Goal: Task Accomplishment & Management: Manage account settings

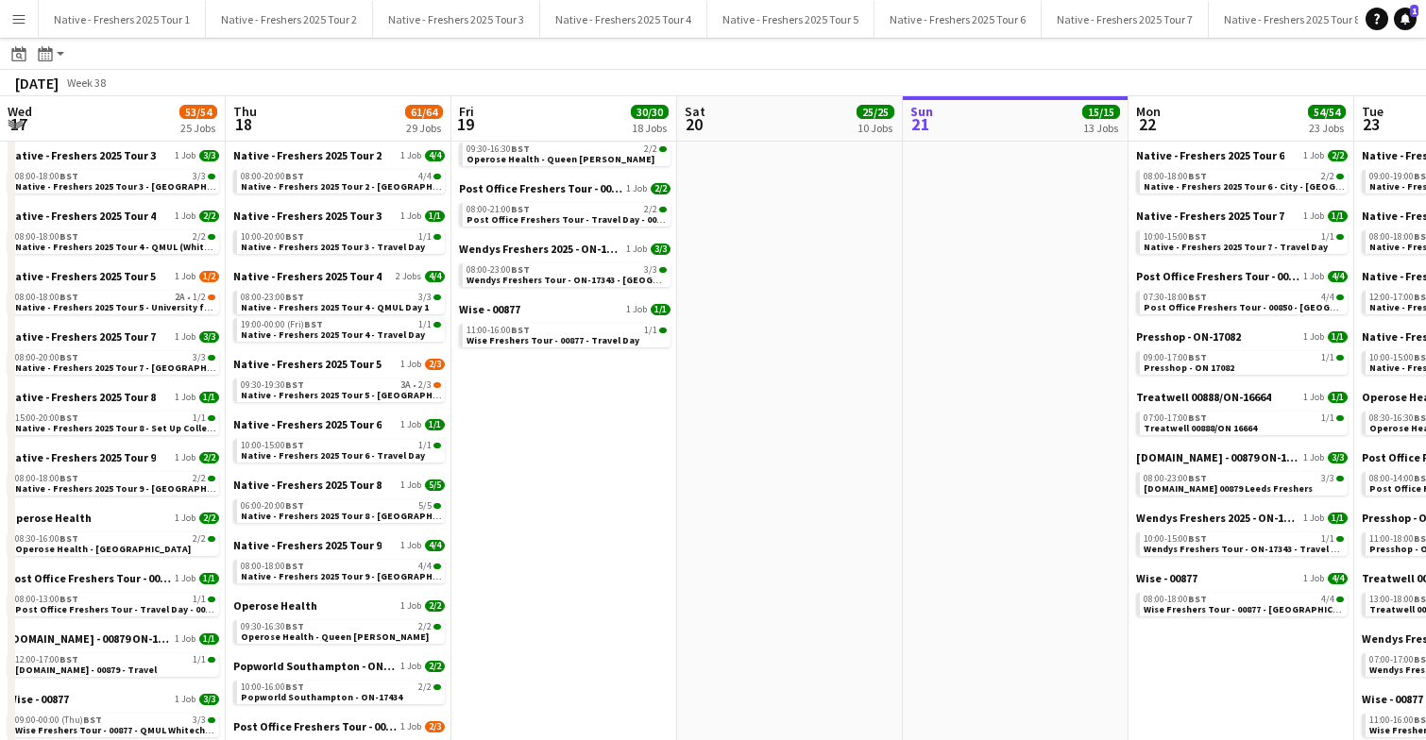
scroll to position [0, 826]
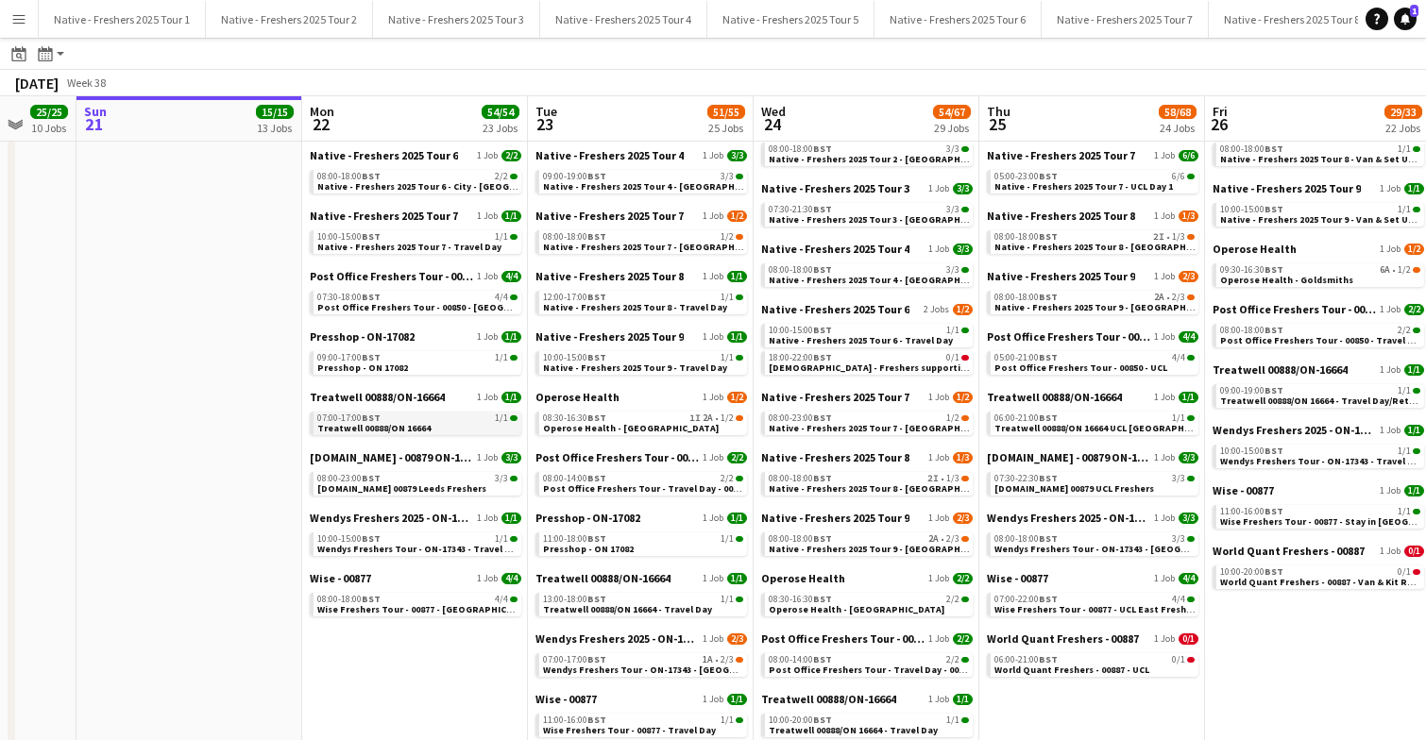
click at [392, 429] on span "Treatwell 00888/ON 16664" at bounding box center [373, 428] width 113 height 12
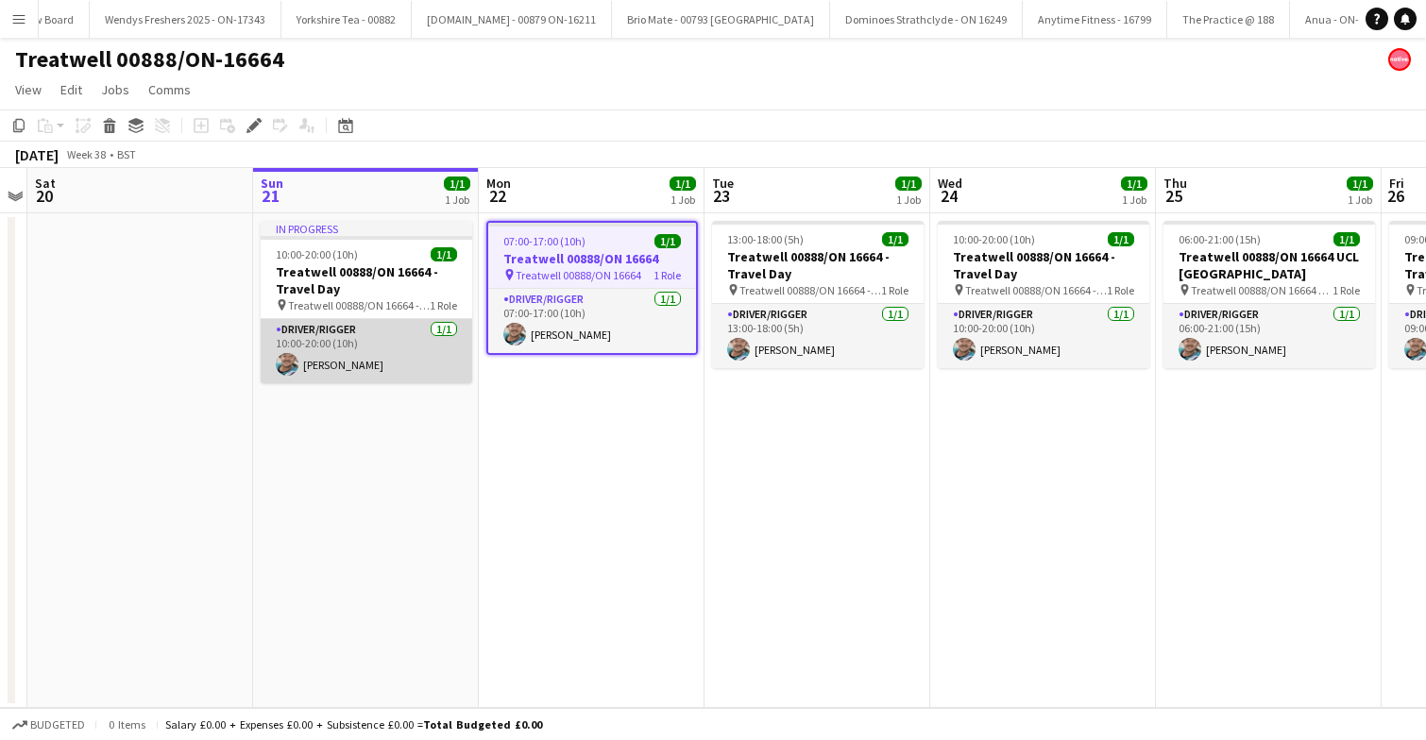
click at [352, 352] on app-card-role "Driver/Rigger 1/1 10:00-20:00 (10h) Sam Lethem" at bounding box center [367, 351] width 212 height 64
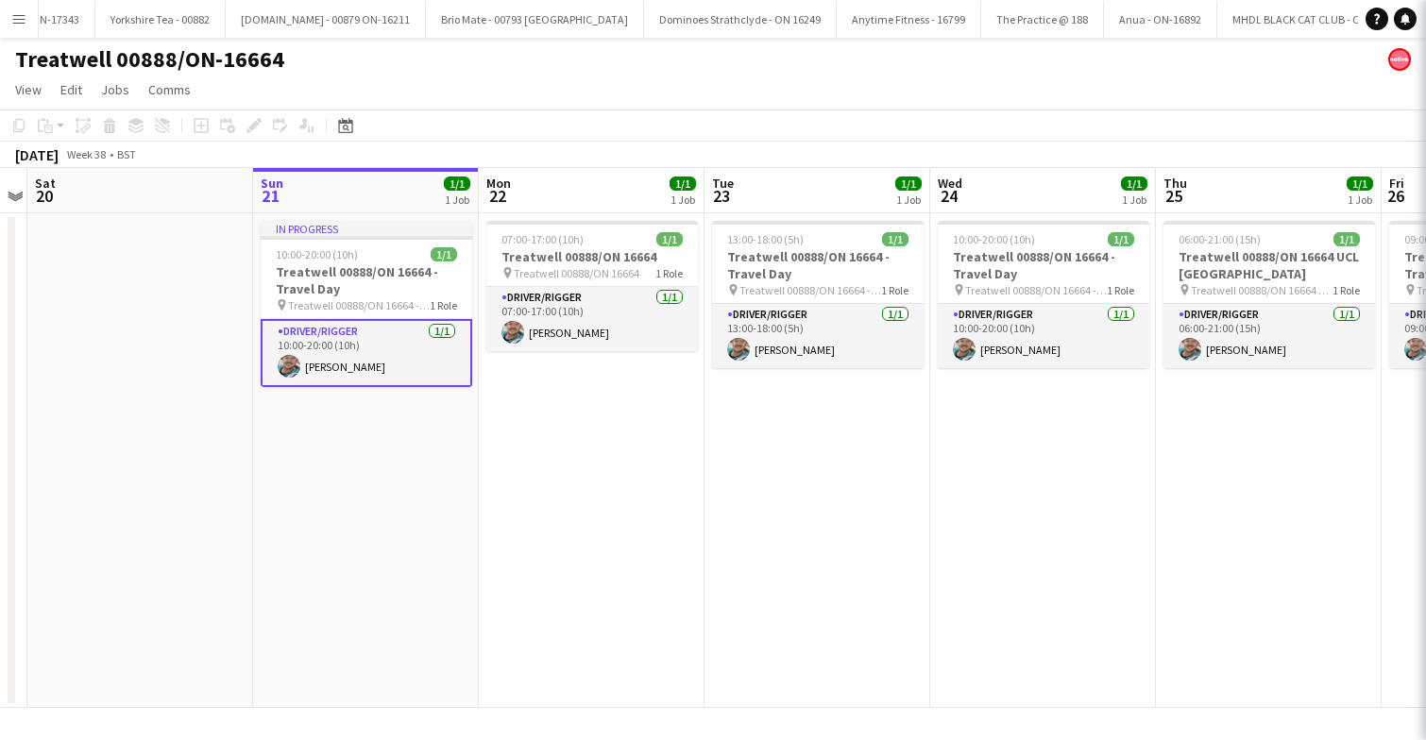
scroll to position [0, 5265]
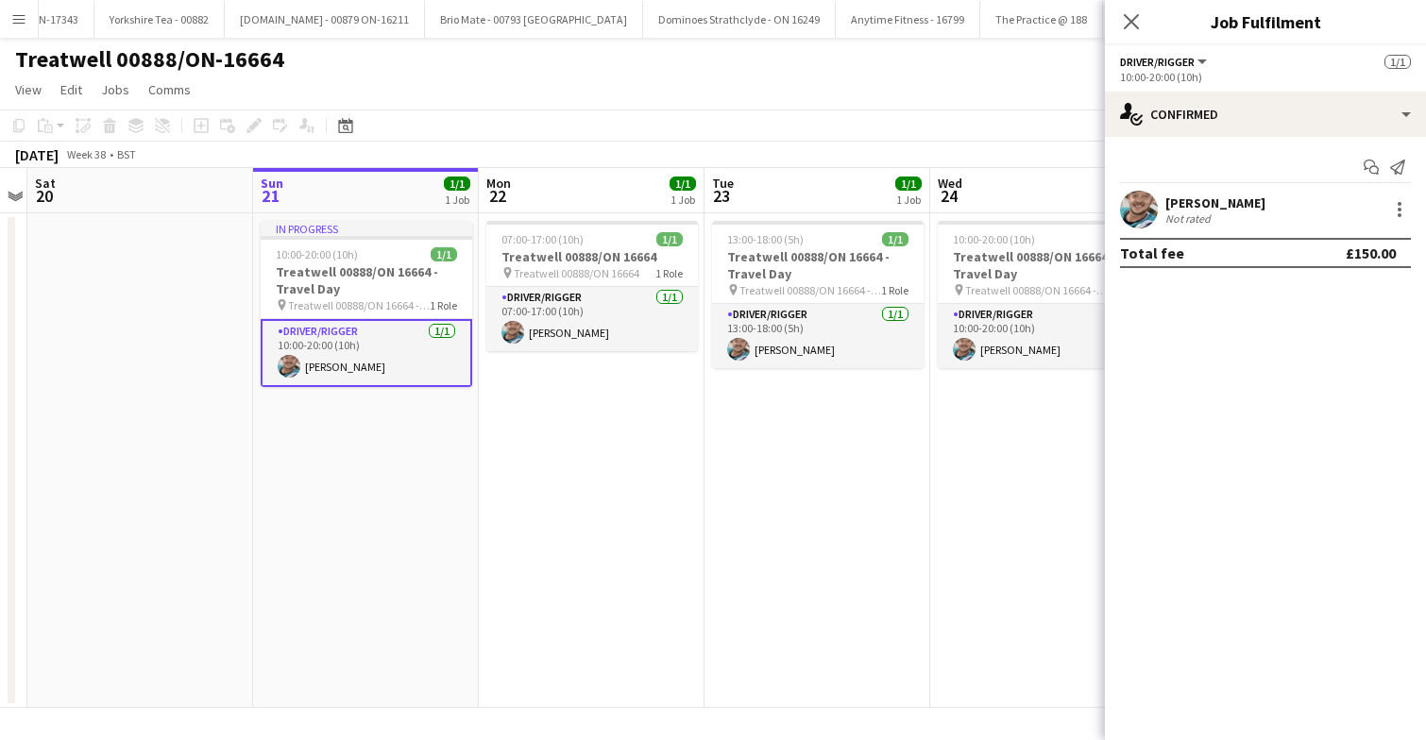
click at [1139, 200] on app-user-avatar at bounding box center [1139, 210] width 38 height 38
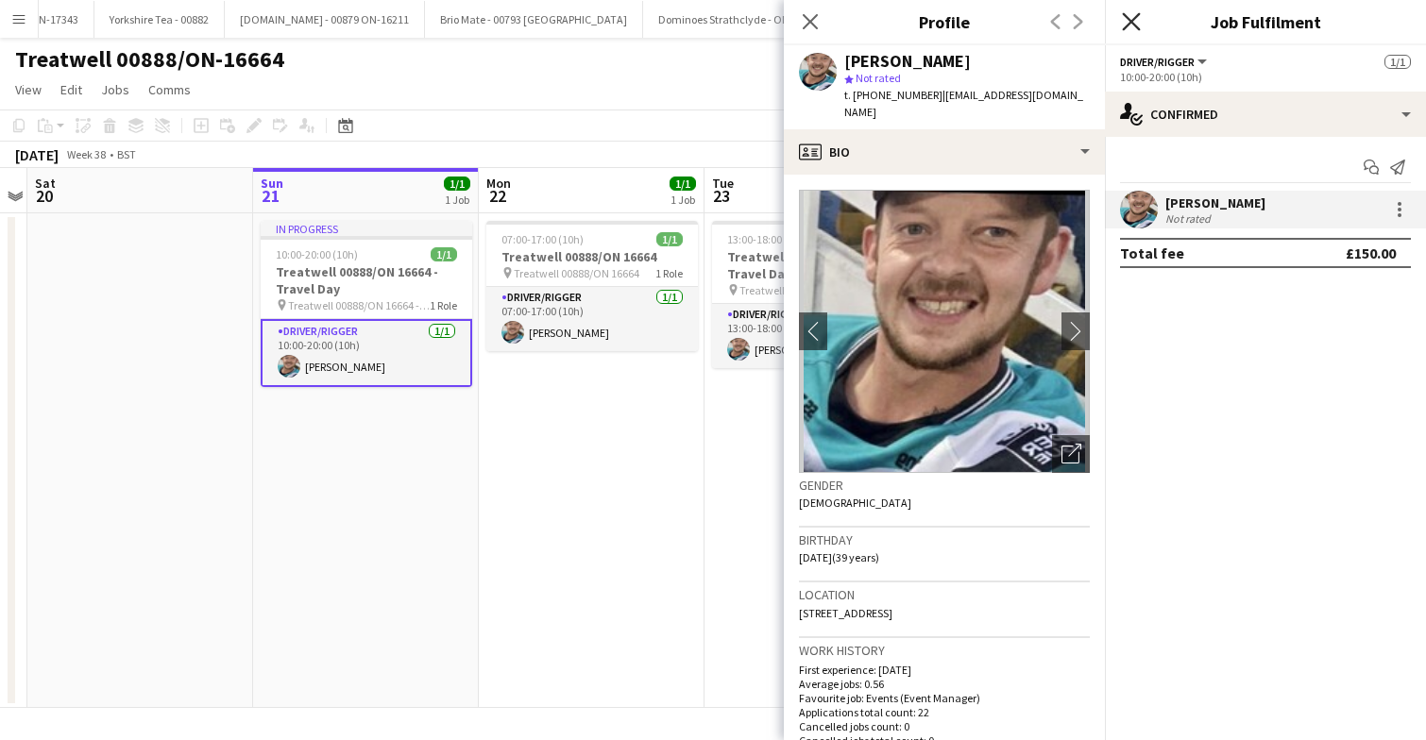
click at [1136, 19] on icon "Close pop-in" at bounding box center [1131, 21] width 18 height 18
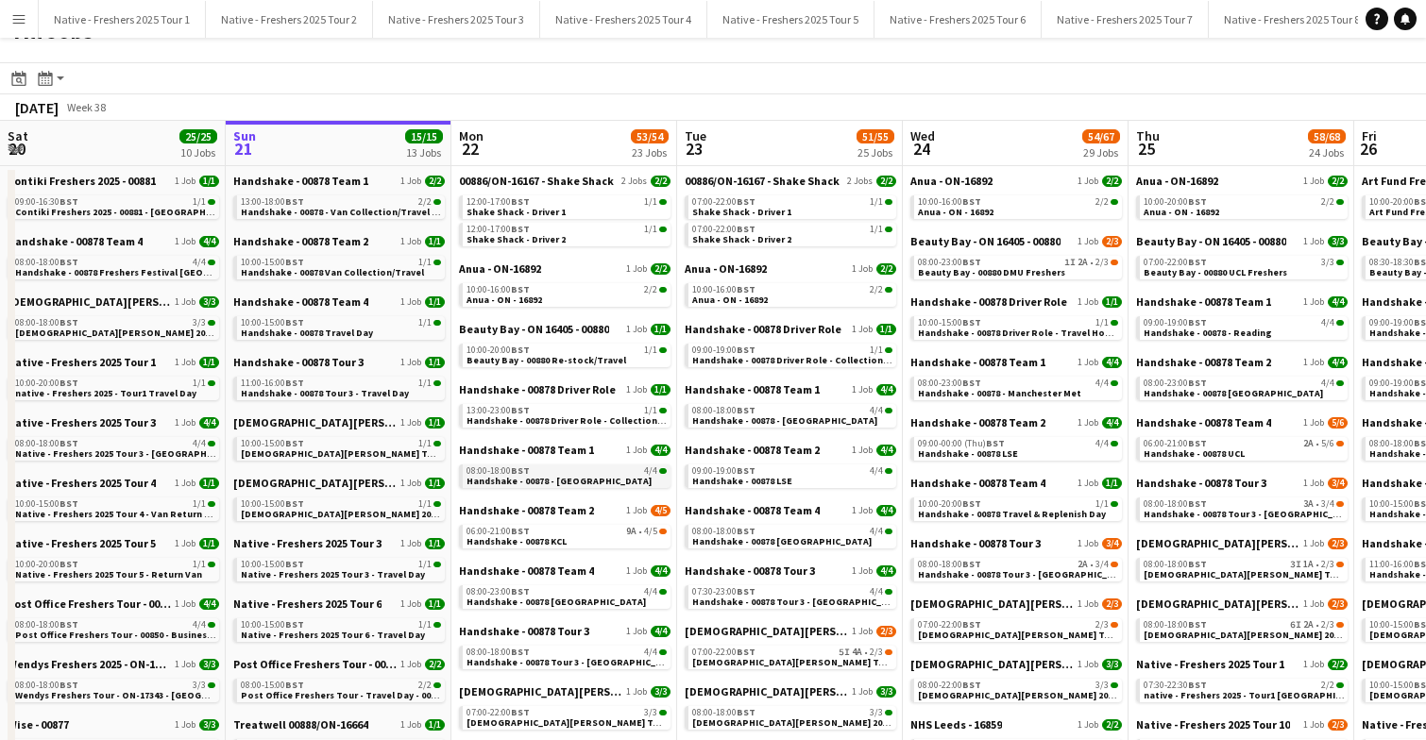
scroll to position [49, 0]
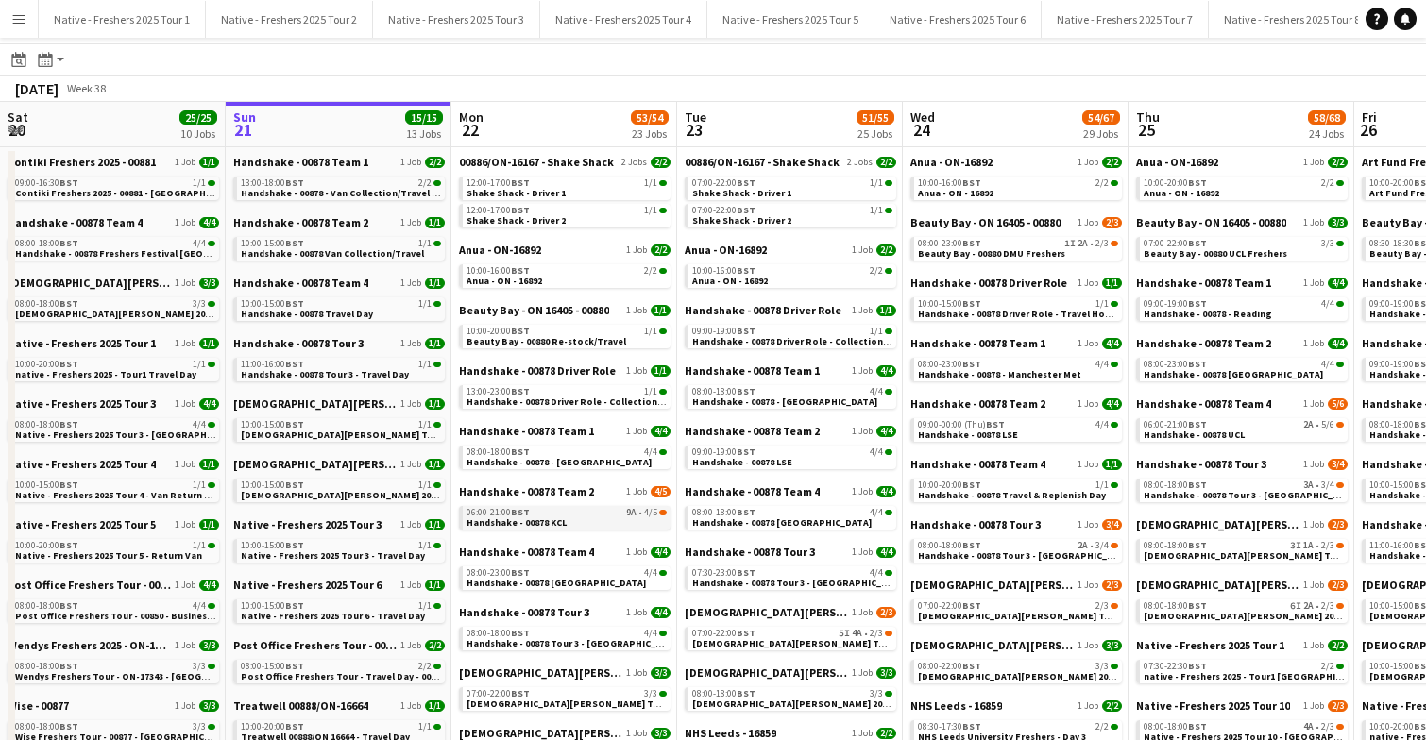
click at [585, 516] on div "06:00-21:00 BST 9A • 4/5" at bounding box center [566, 512] width 200 height 9
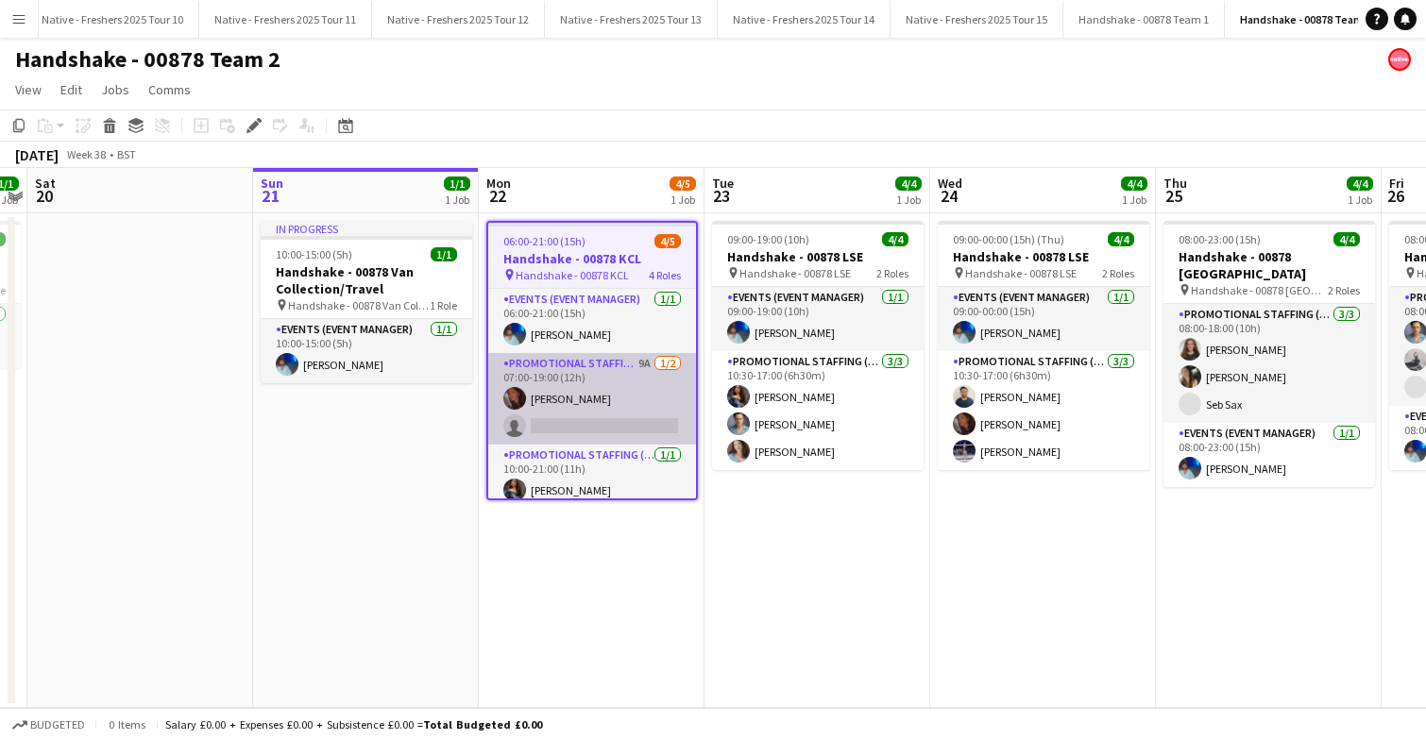
scroll to position [0, 1522]
click at [633, 398] on app-card-role "Promotional Staffing (Brand Ambassadors) 9A 1/2 07:00-19:00 (12h) Sanjana Ramla…" at bounding box center [592, 399] width 208 height 92
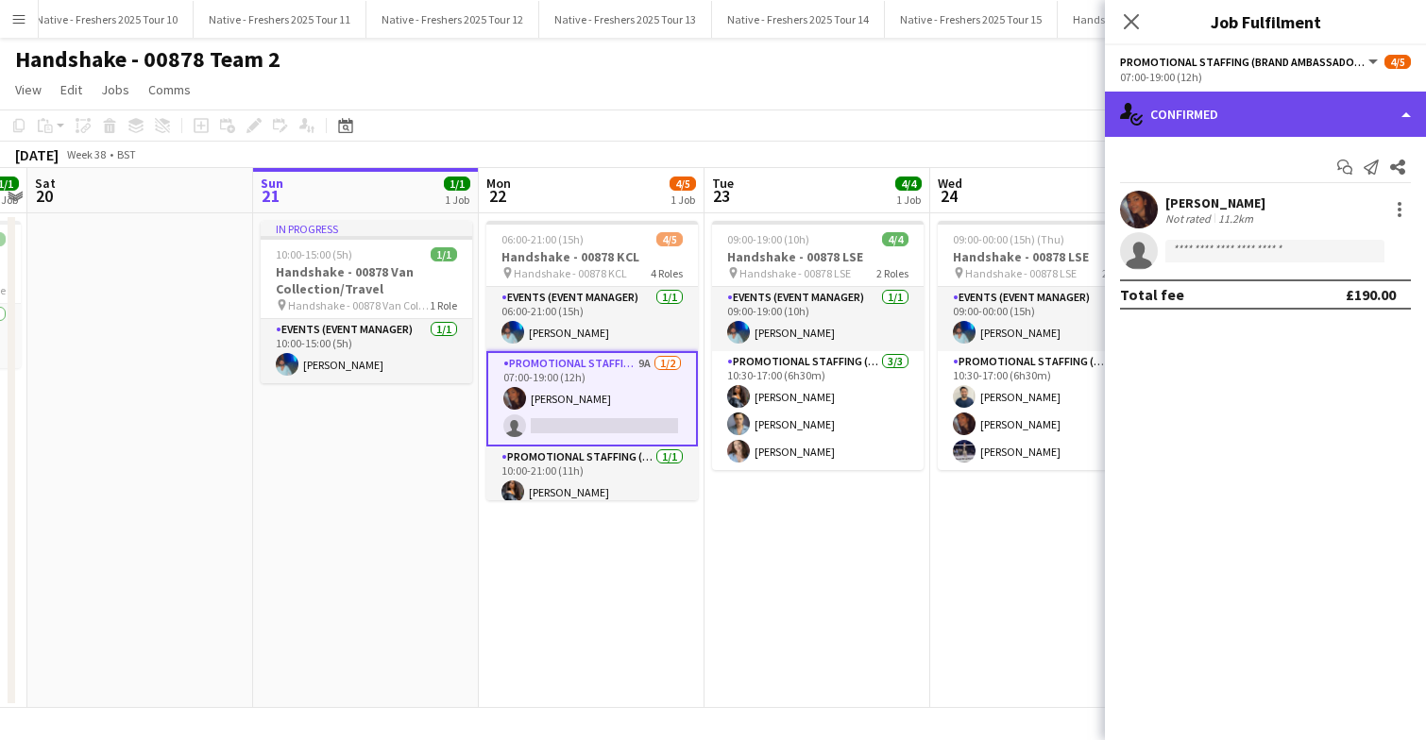
click at [1294, 111] on div "single-neutral-actions-check-2 Confirmed" at bounding box center [1265, 114] width 321 height 45
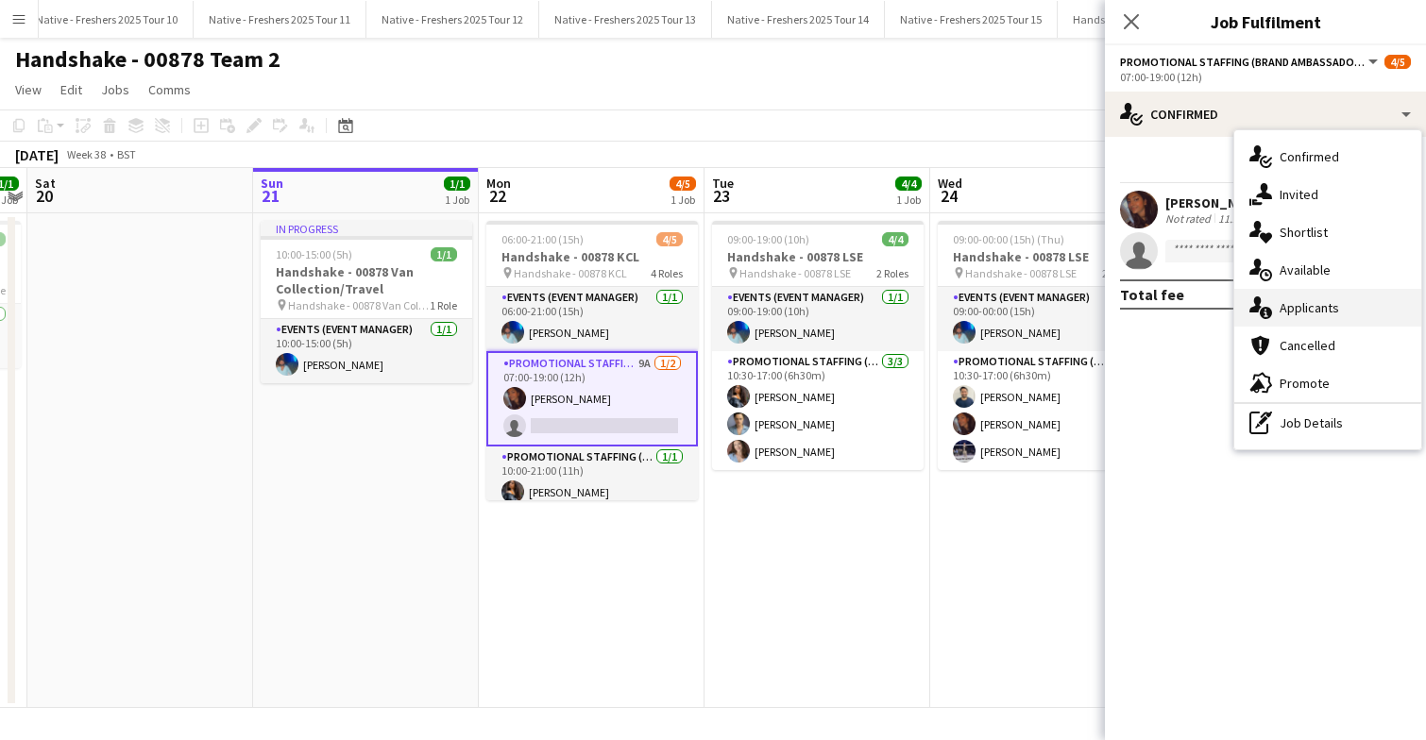
click at [1306, 307] on span "Applicants" at bounding box center [1308, 307] width 59 height 17
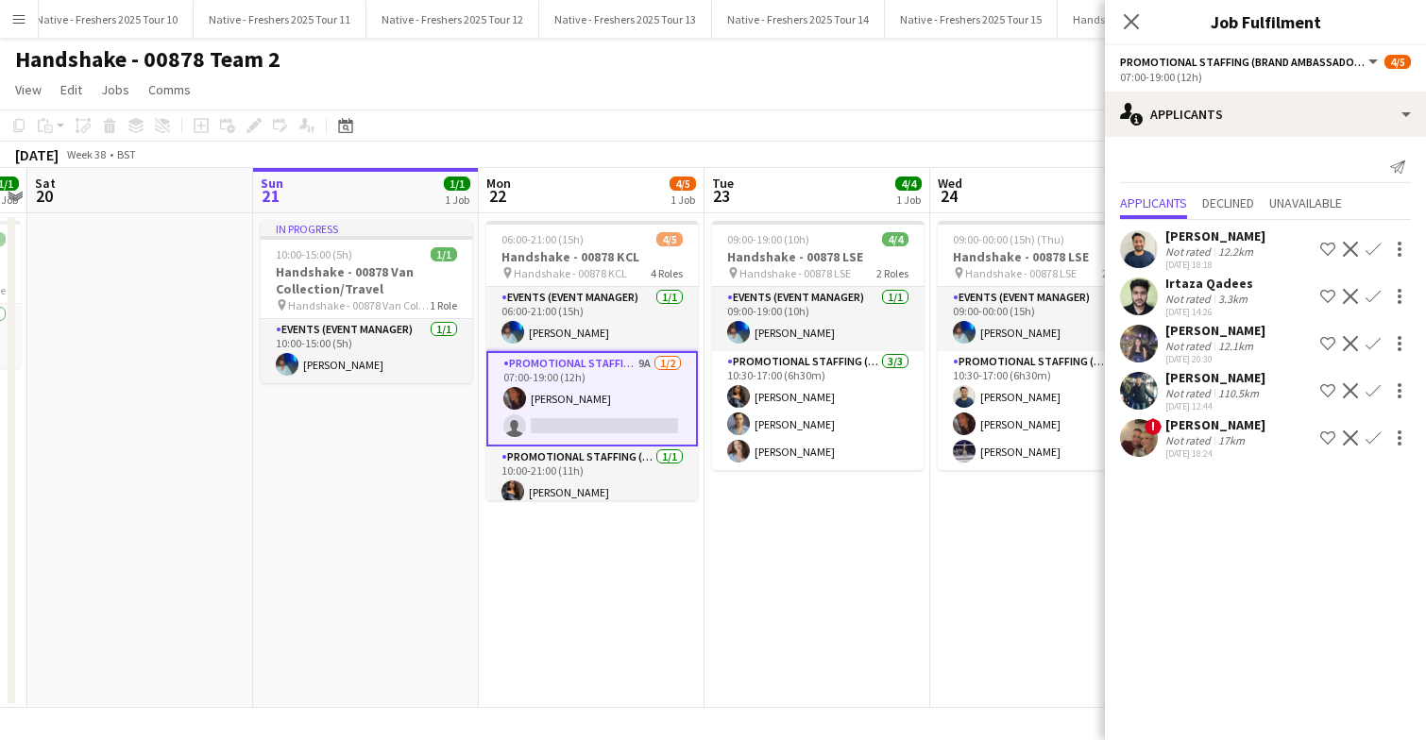
click at [1374, 343] on app-icon "Confirm" at bounding box center [1372, 343] width 15 height 15
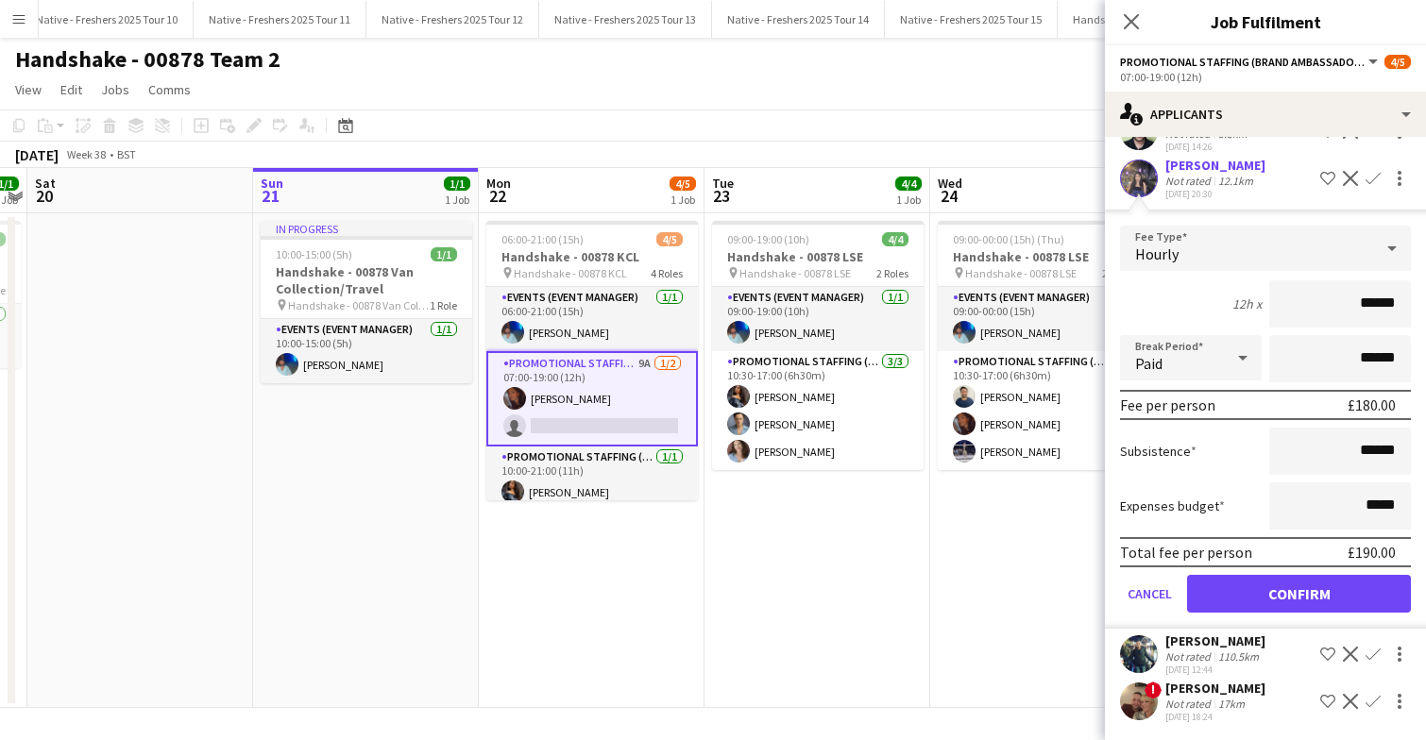
scroll to position [167, 0]
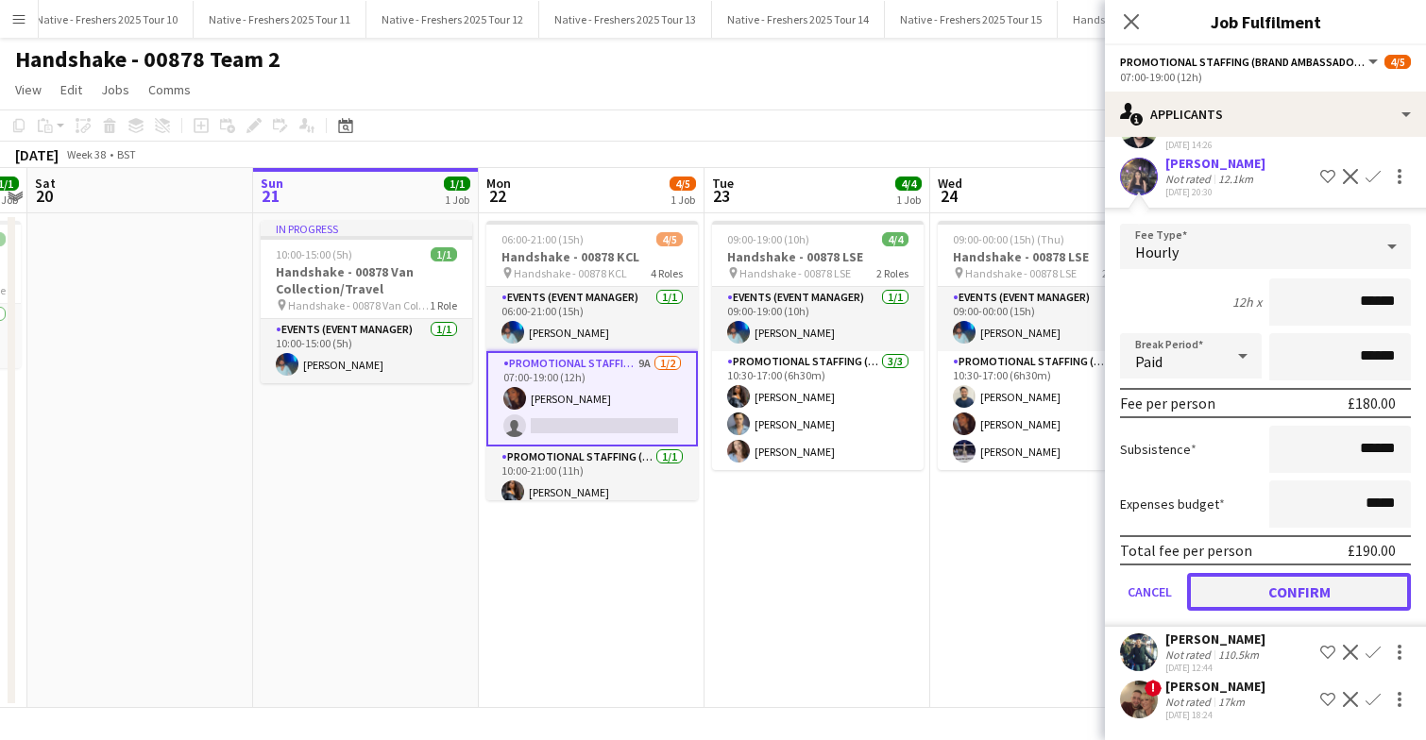
click at [1244, 599] on button "Confirm" at bounding box center [1299, 592] width 224 height 38
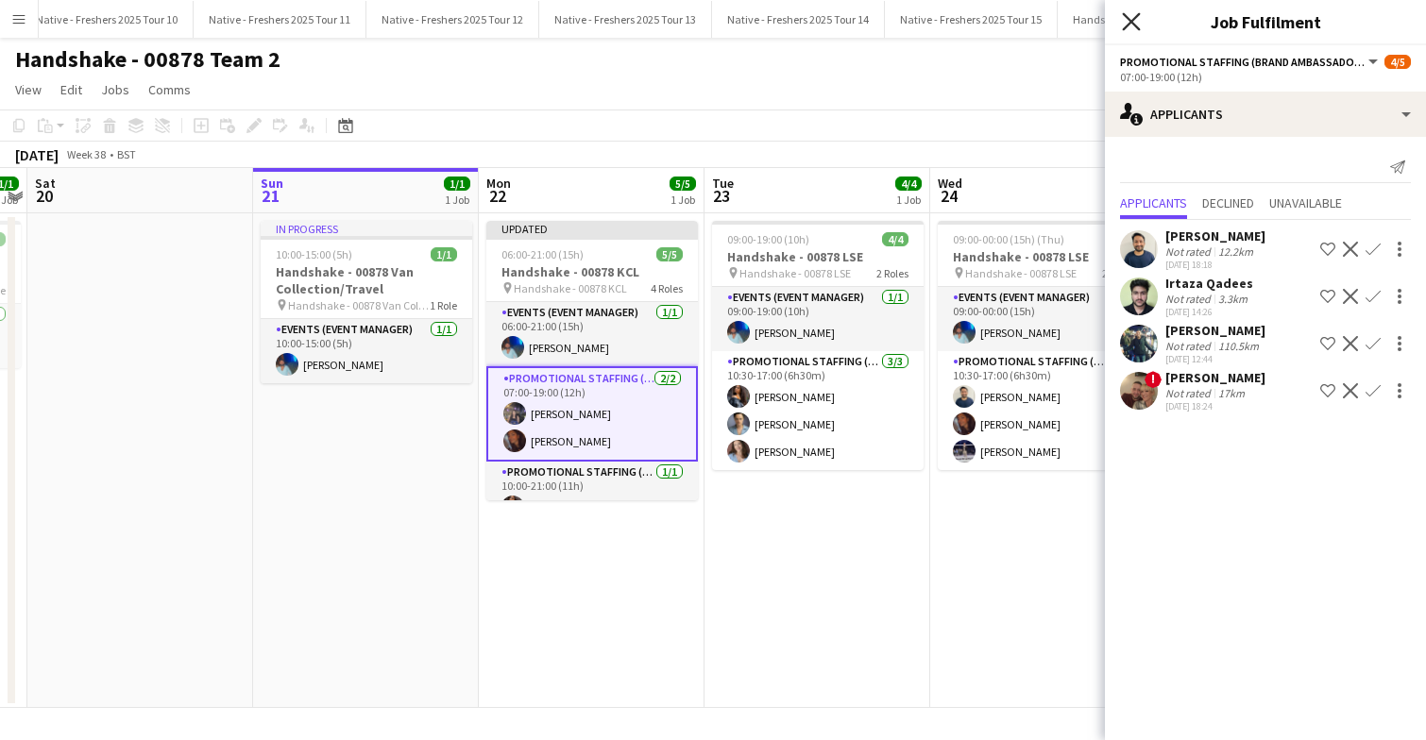
click at [1127, 17] on icon at bounding box center [1131, 21] width 18 height 18
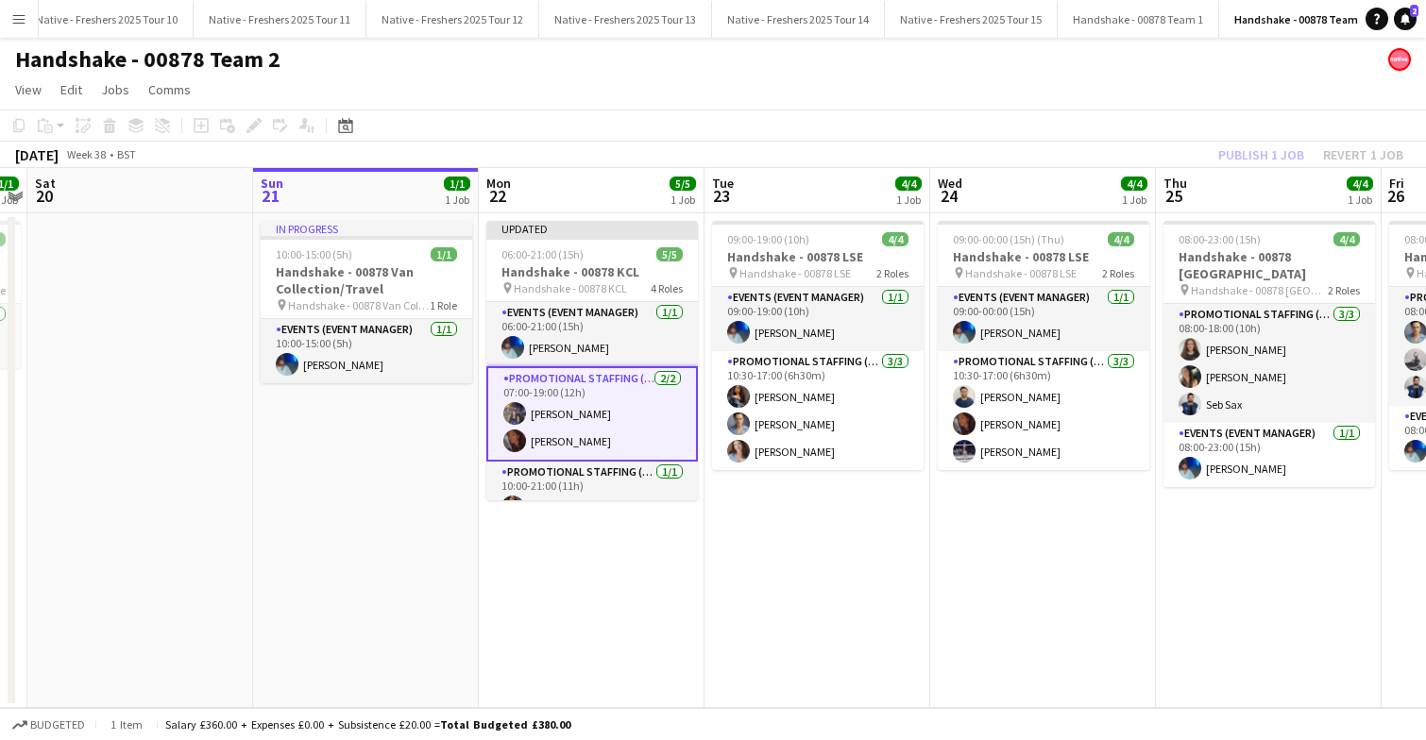
click at [776, 647] on app-date-cell "09:00-19:00 (10h) 4/4 Handshake - 00878 LSE pin Handshake - 00878 LSE 2 Roles E…" at bounding box center [817, 460] width 226 height 495
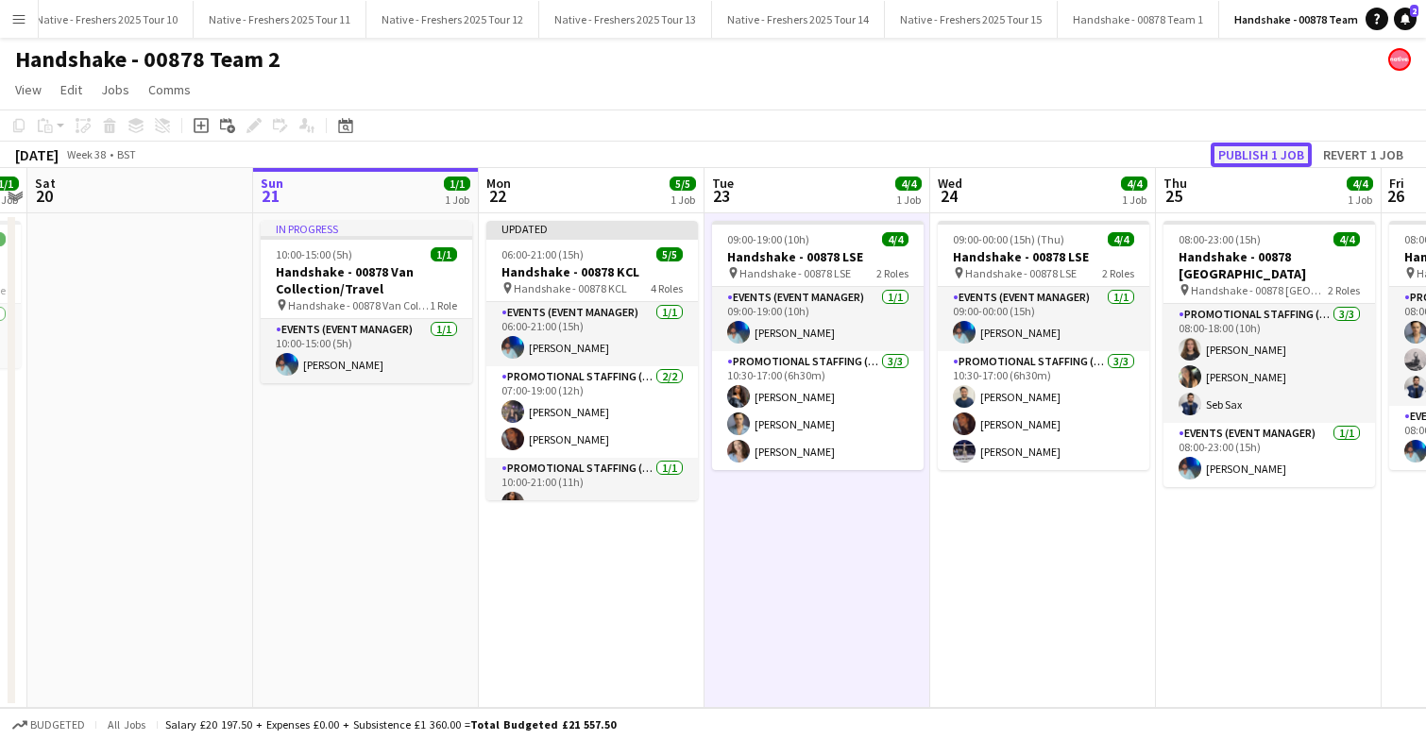
click at [1298, 147] on button "Publish 1 job" at bounding box center [1261, 155] width 101 height 25
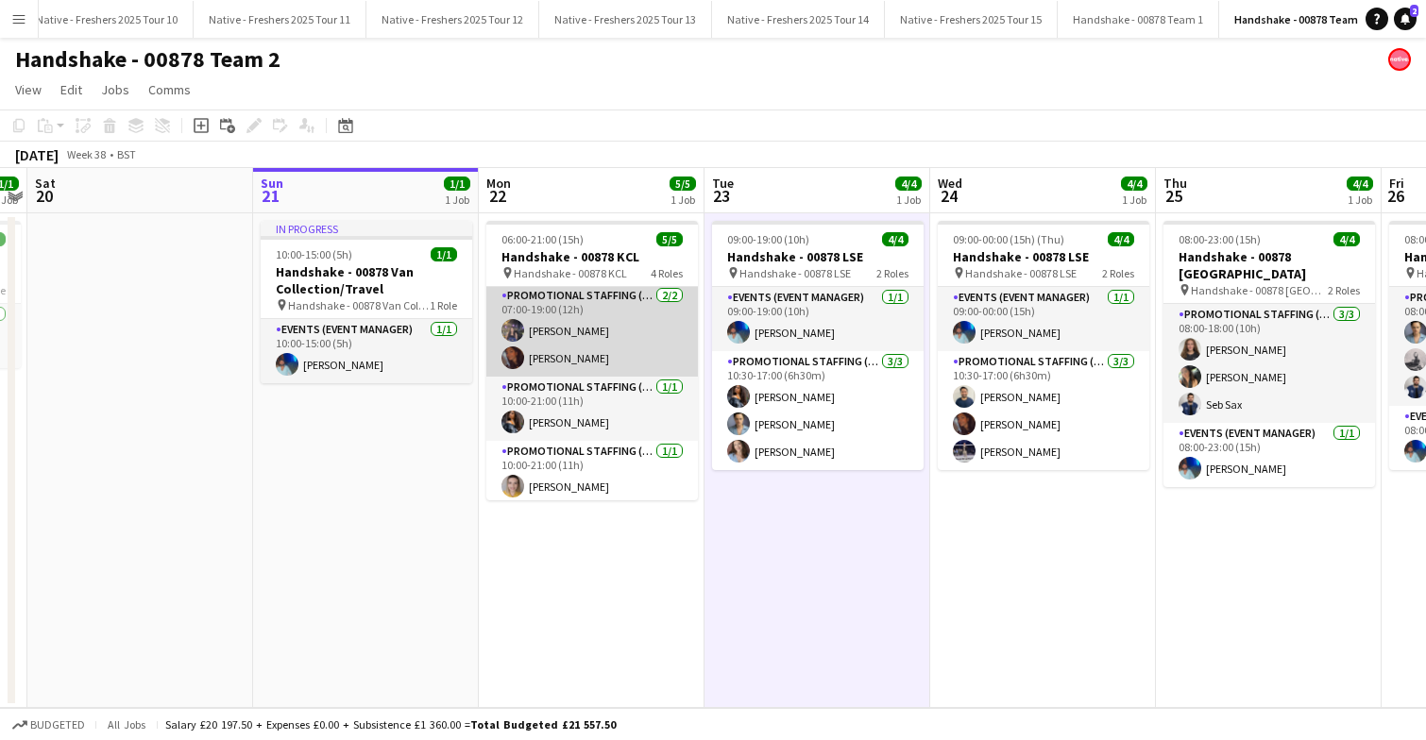
scroll to position [71, 0]
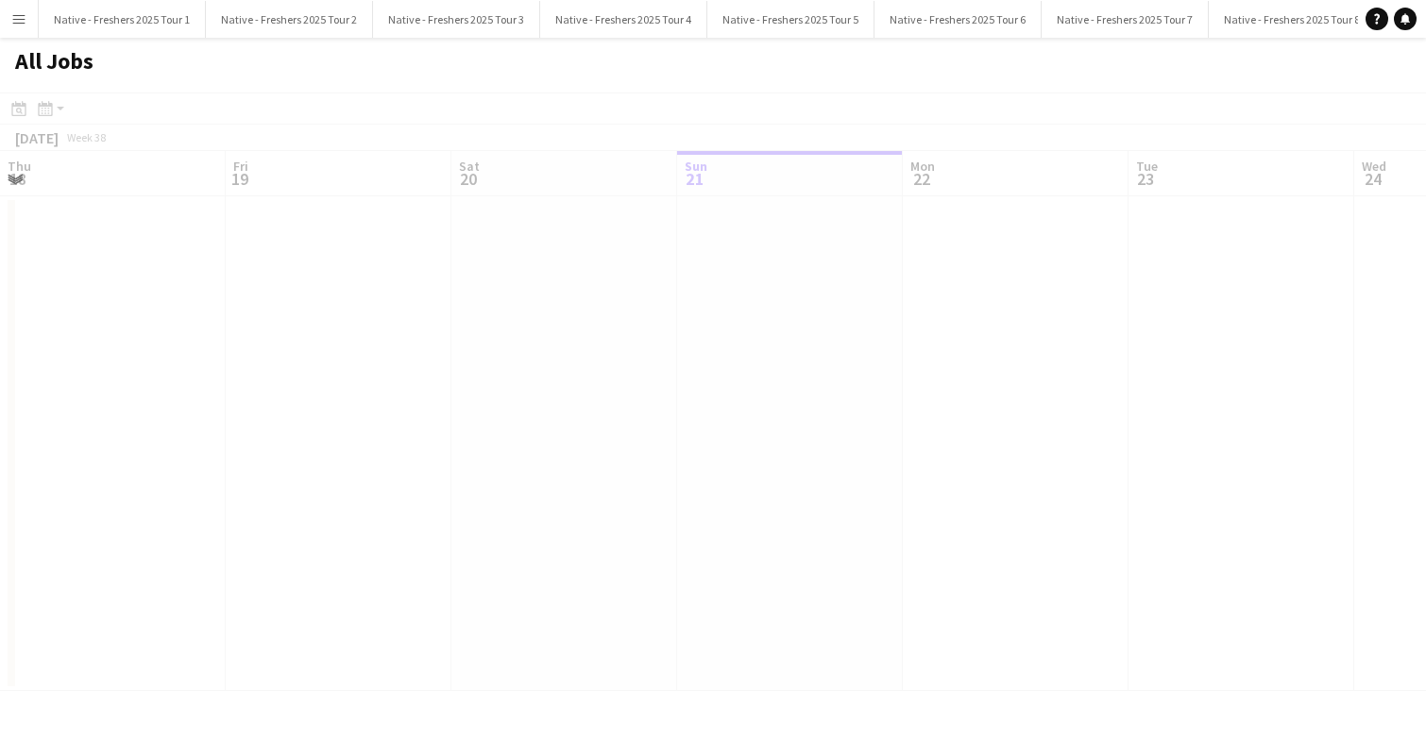
scroll to position [0, 451]
